Goal: Go to known website: Go to known website

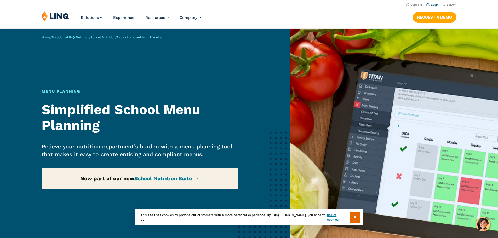
click at [435, 4] on link "Login" at bounding box center [432, 4] width 12 height 3
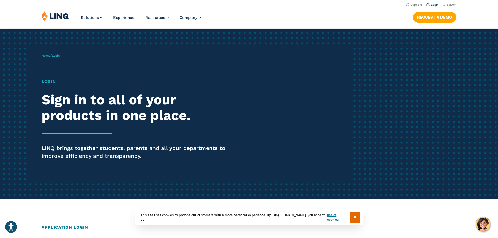
click at [429, 3] on link "Login" at bounding box center [432, 4] width 12 height 3
click at [48, 55] on link "Home" at bounding box center [46, 56] width 9 height 4
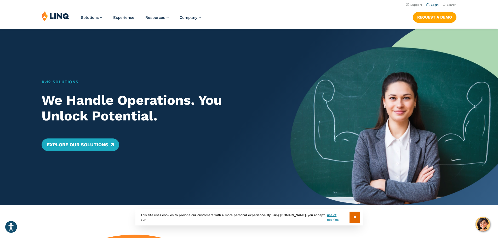
click at [434, 5] on link "Login" at bounding box center [432, 4] width 12 height 3
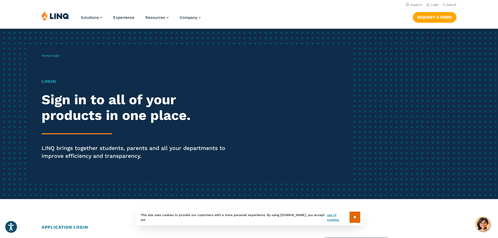
click at [57, 56] on span "Login" at bounding box center [56, 56] width 8 height 4
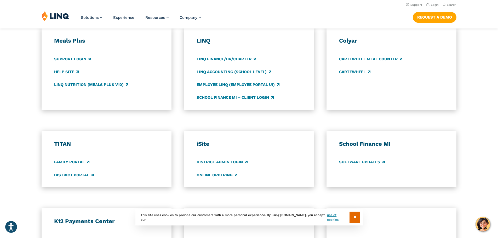
scroll to position [261, 0]
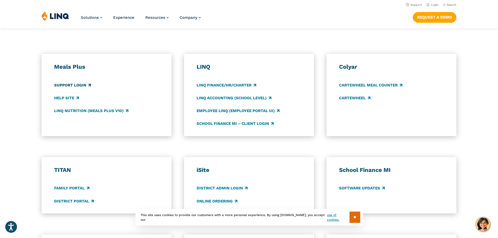
click at [64, 87] on link "Support Login" at bounding box center [72, 85] width 37 height 6
